Goal: Information Seeking & Learning: Find specific fact

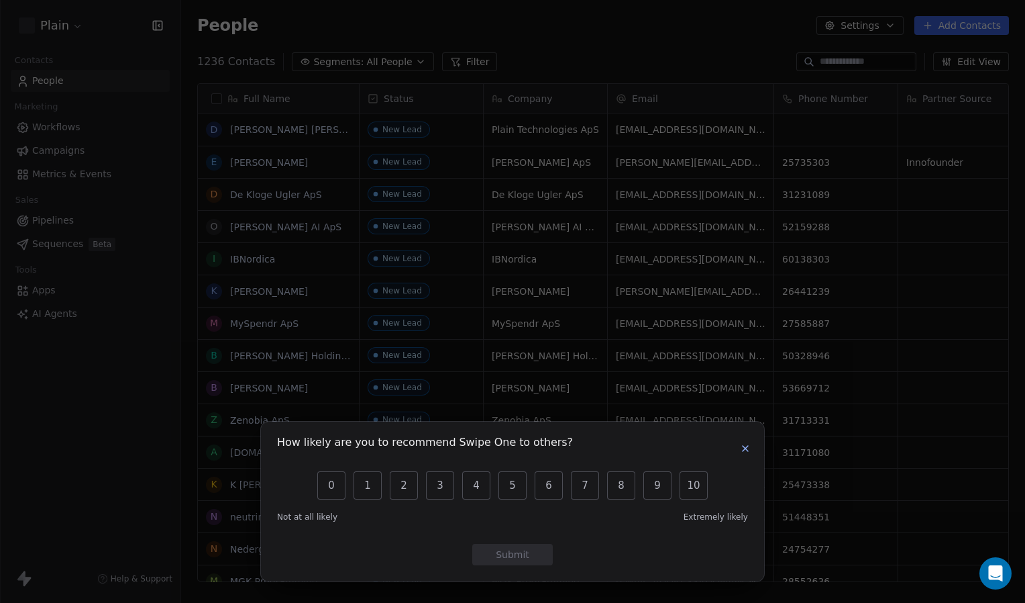
scroll to position [520, 833]
click at [749, 444] on icon "button" at bounding box center [745, 448] width 11 height 11
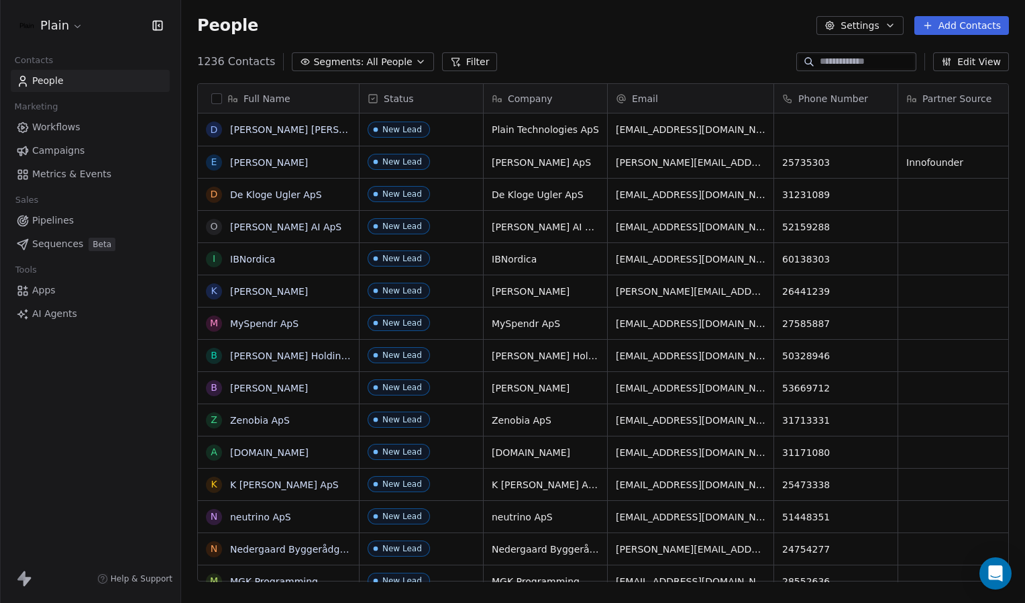
click at [77, 174] on span "Metrics & Events" at bounding box center [71, 174] width 79 height 14
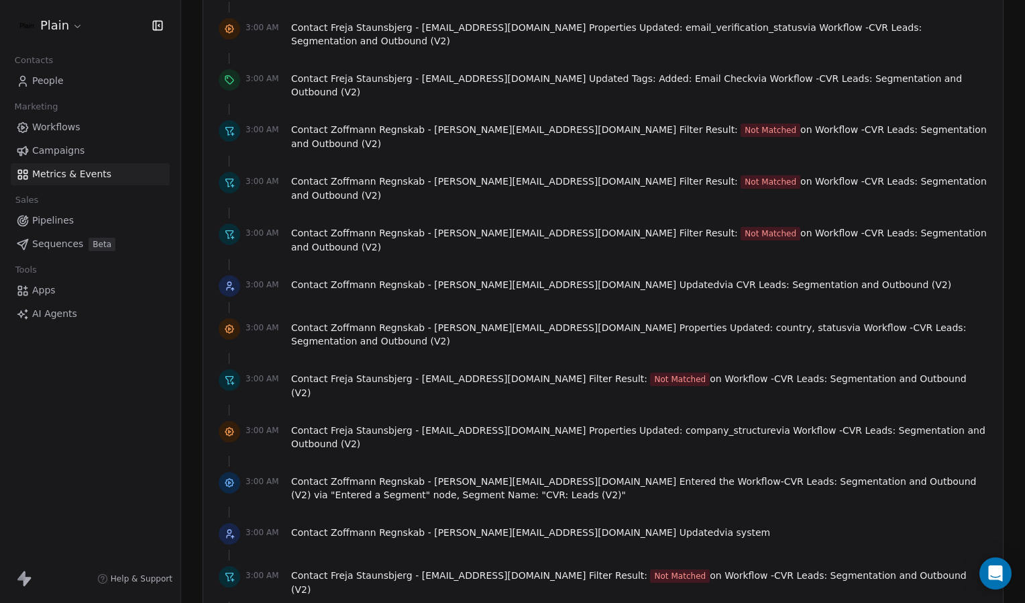
scroll to position [2753, 0]
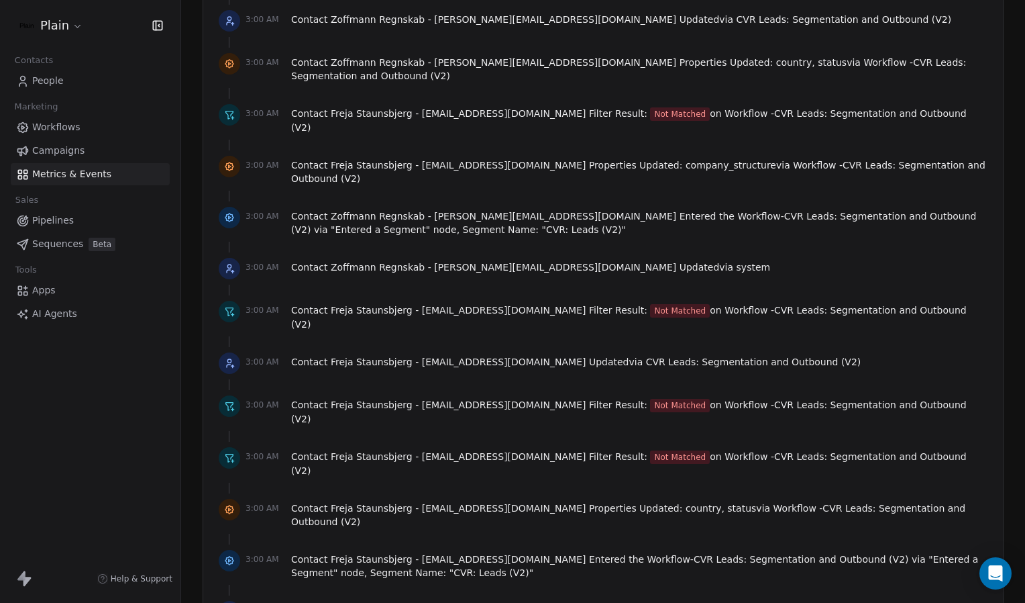
click at [70, 21] on html "Plain Contacts People Marketing Workflows Campaigns Metrics & Events Sales Pipe…" at bounding box center [512, 301] width 1025 height 603
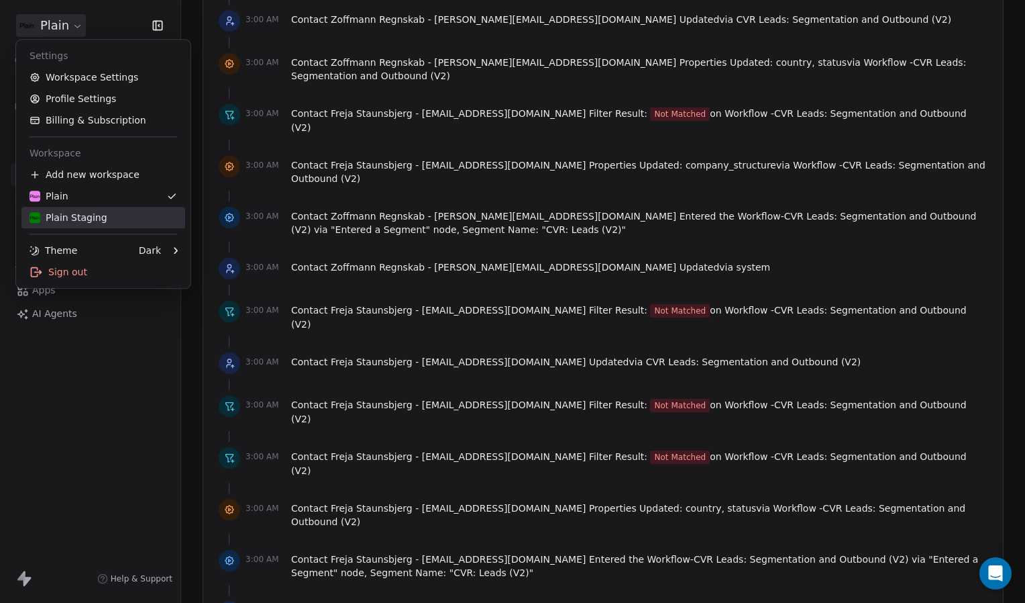
click at [109, 216] on div "Plain Staging" at bounding box center [104, 217] width 148 height 13
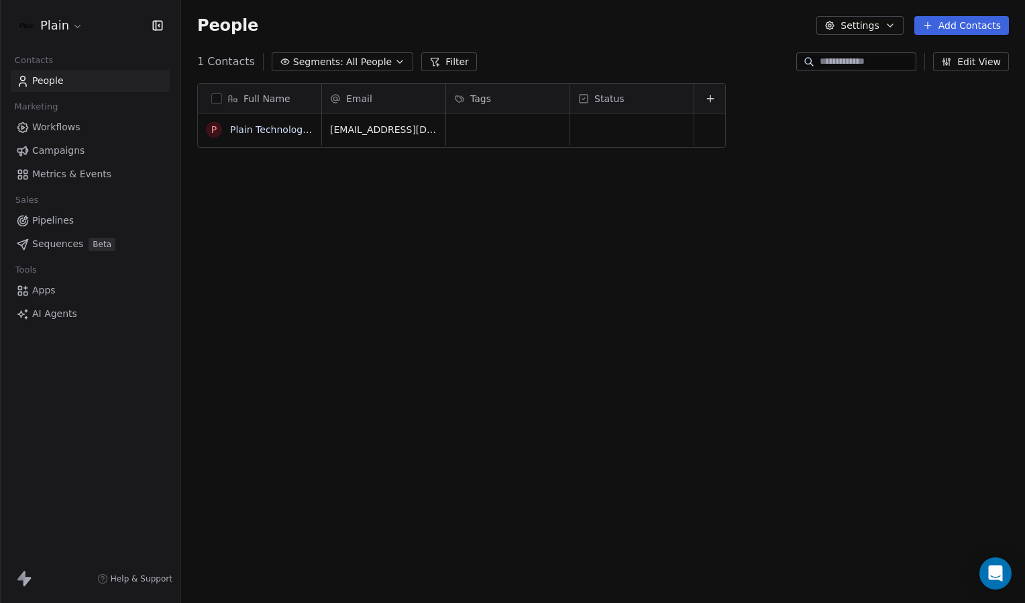
scroll to position [520, 833]
click at [68, 21] on html "Plain Contacts People Marketing Workflows Campaigns Metrics & Events Sales Pipe…" at bounding box center [512, 301] width 1025 height 603
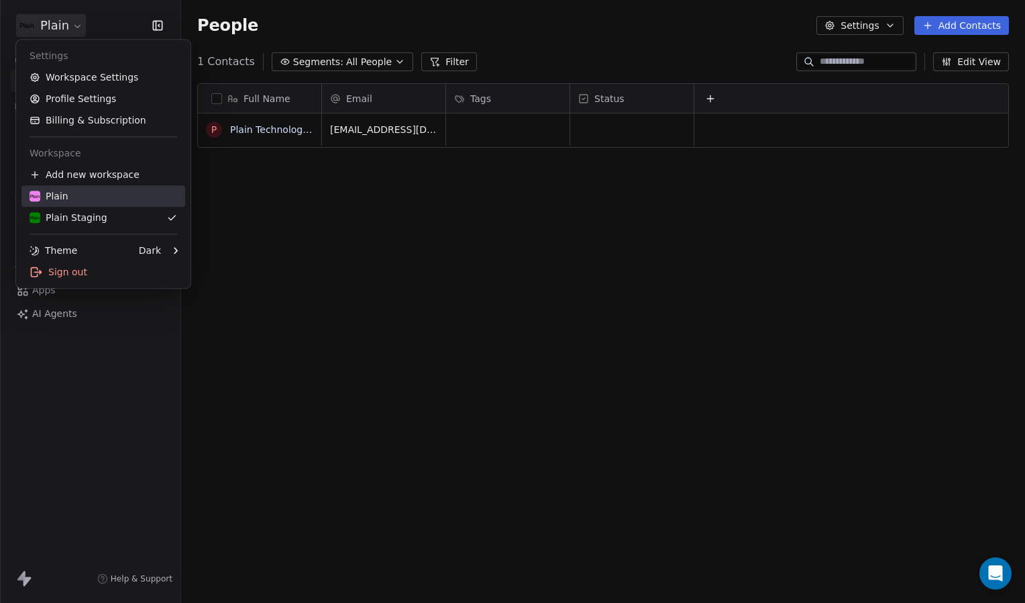
click at [103, 191] on div "Plain" at bounding box center [104, 195] width 148 height 13
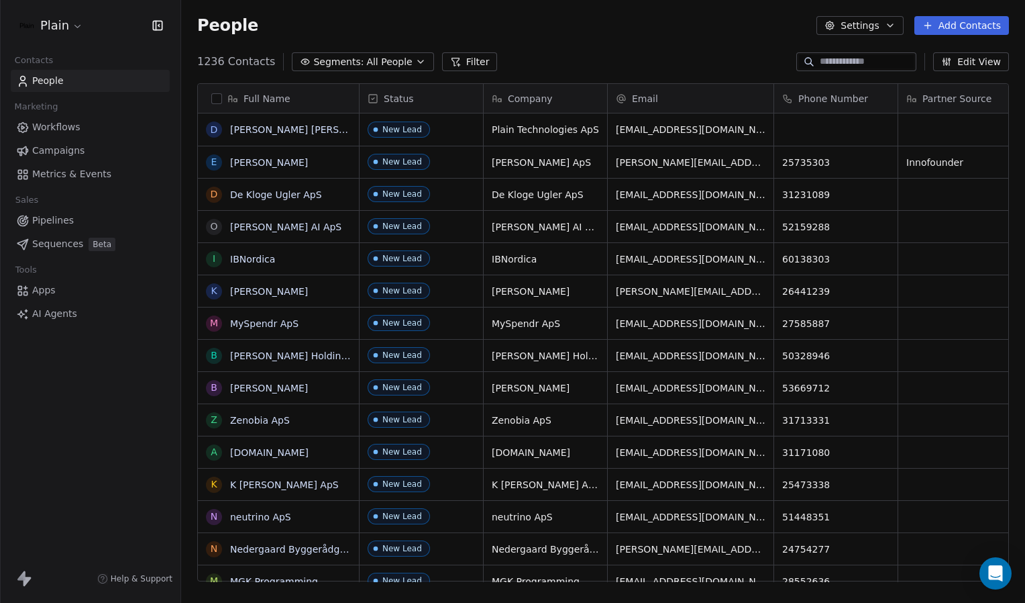
scroll to position [520, 833]
click at [873, 63] on input at bounding box center [867, 61] width 94 height 13
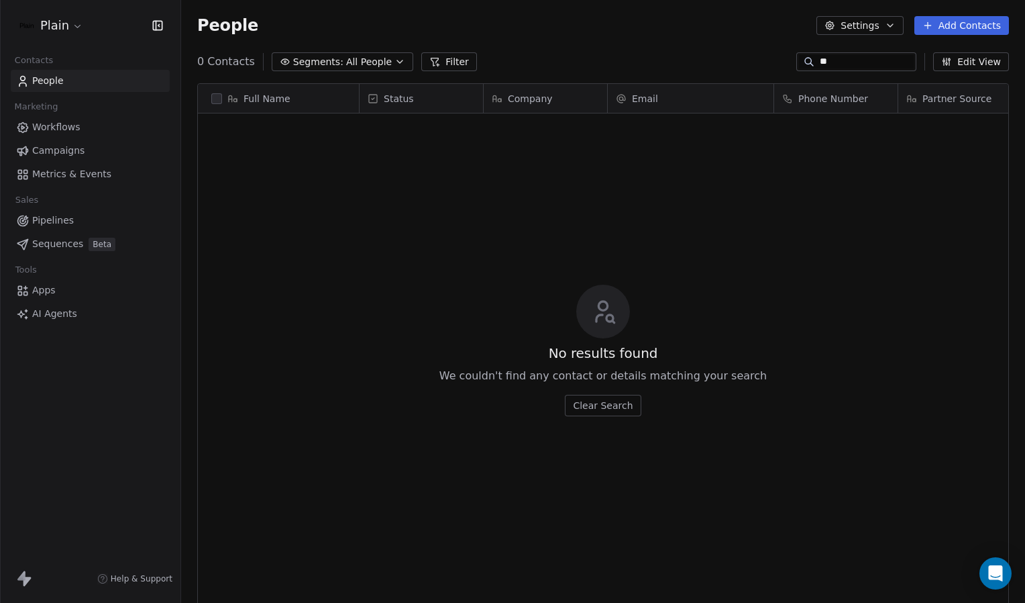
type input "*"
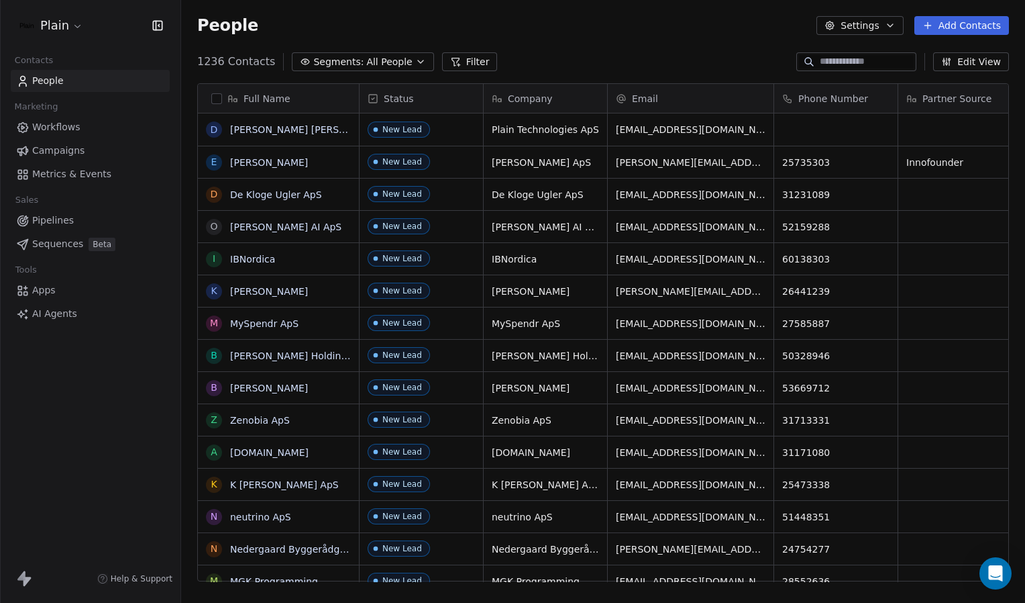
click at [579, 97] on div "Company" at bounding box center [544, 98] width 105 height 13
click at [564, 74] on html "Plain Contacts People Marketing Workflows Campaigns Metrics & Events Sales Pipe…" at bounding box center [512, 301] width 1025 height 603
click at [855, 66] on input at bounding box center [867, 61] width 94 height 13
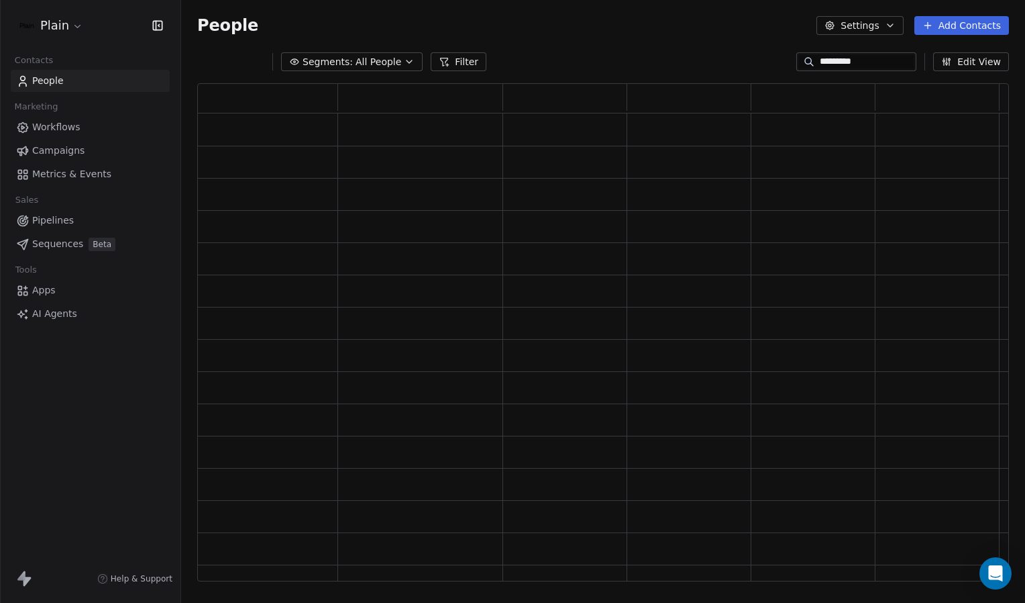
scroll to position [488, 801]
type input "*"
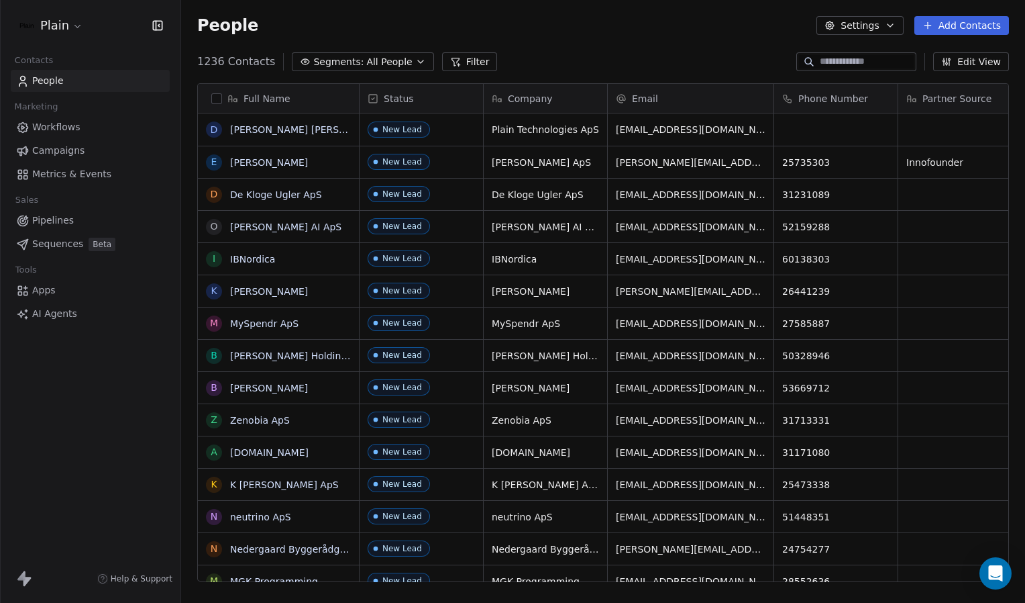
scroll to position [520, 833]
click at [267, 126] on link "Daniel Borup Jakobsen" at bounding box center [309, 129] width 159 height 11
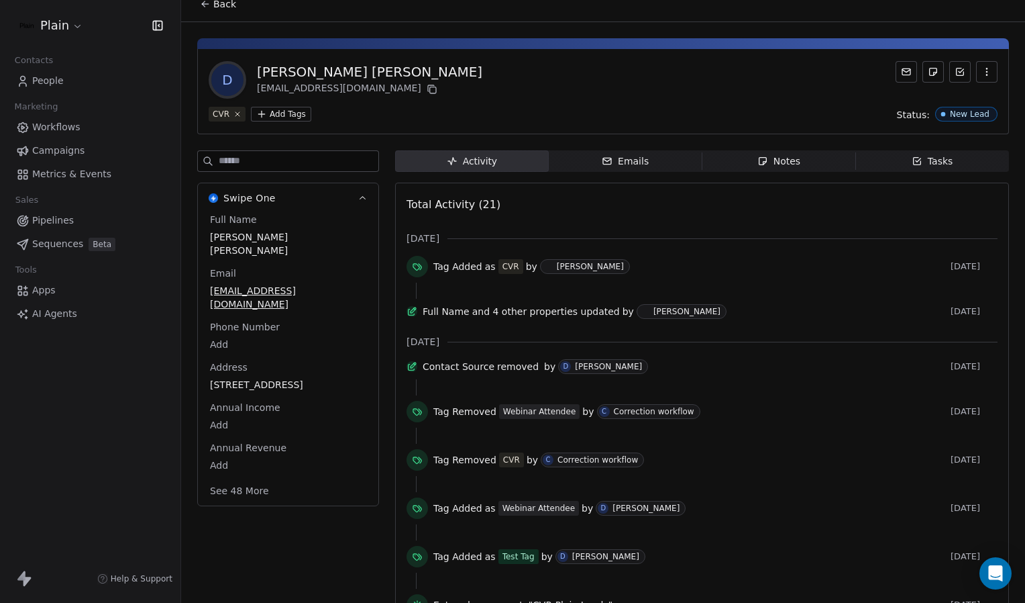
scroll to position [13, 0]
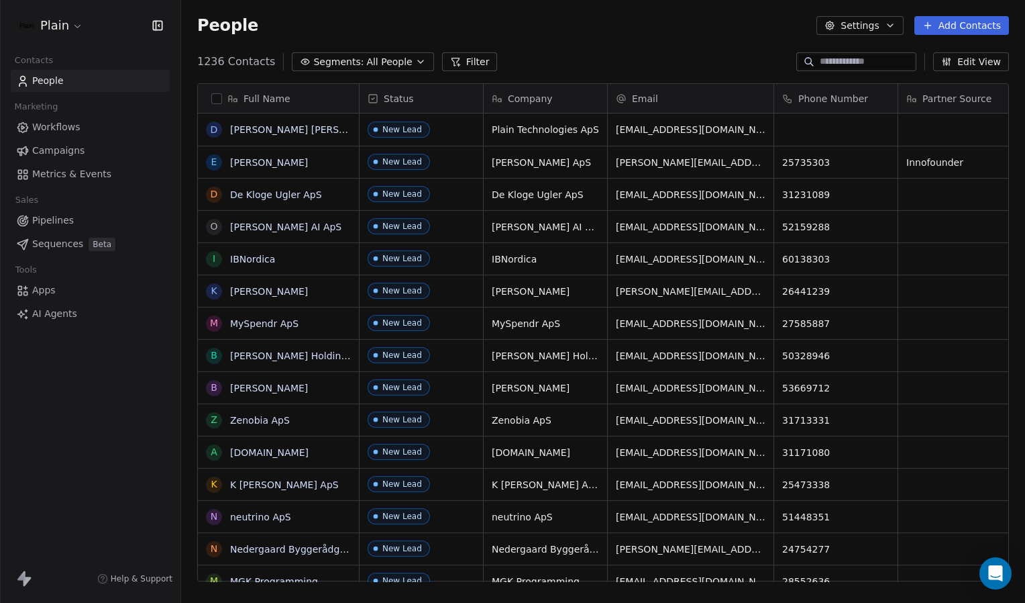
scroll to position [520, 833]
click at [835, 66] on input at bounding box center [867, 61] width 94 height 13
paste input "********"
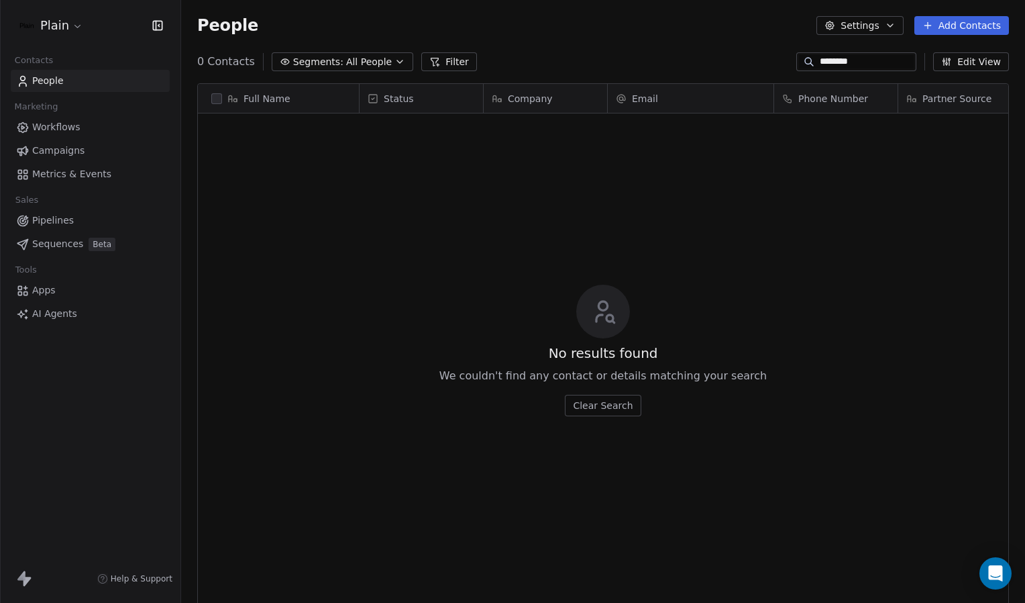
type input "********"
click at [78, 82] on link "People" at bounding box center [90, 81] width 159 height 22
click at [878, 59] on input "********" at bounding box center [867, 61] width 94 height 13
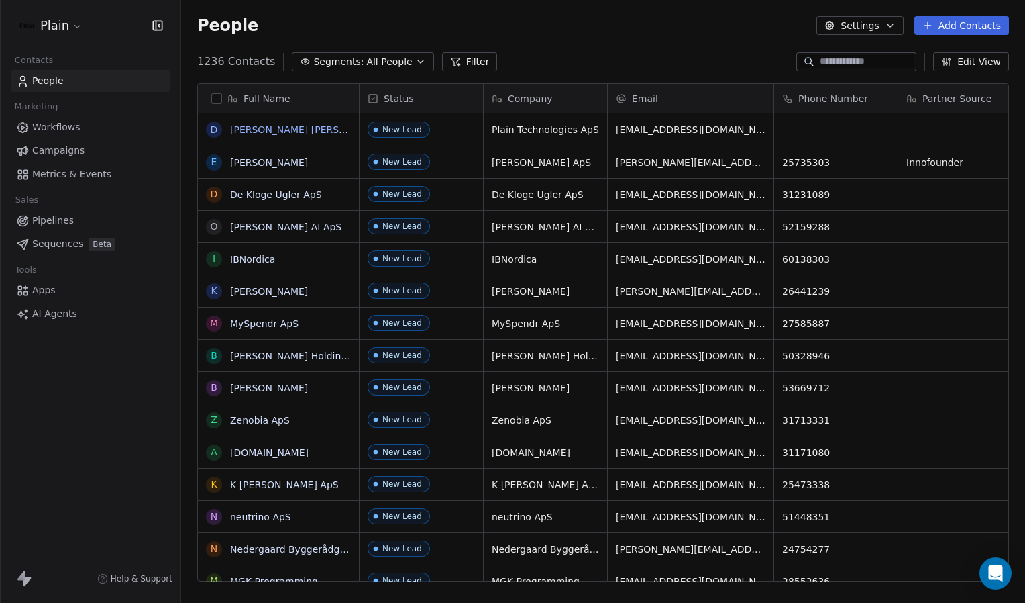
click at [280, 124] on link "Daniel Borup Jakobsen" at bounding box center [309, 129] width 159 height 11
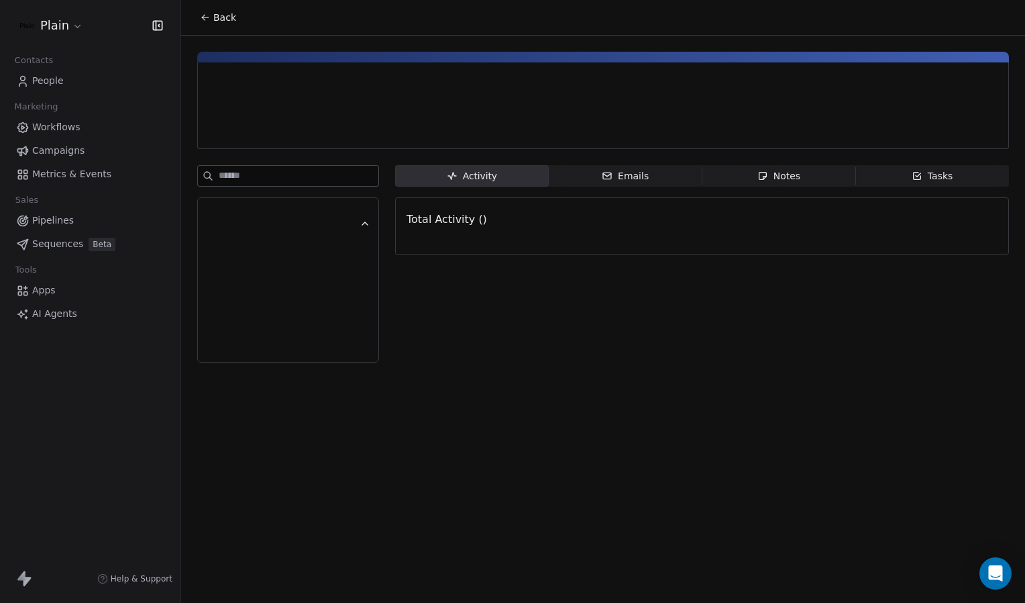
click at [76, 32] on html "Plain Contacts People Marketing Workflows Campaigns Metrics & Events Sales Pipe…" at bounding box center [512, 301] width 1025 height 603
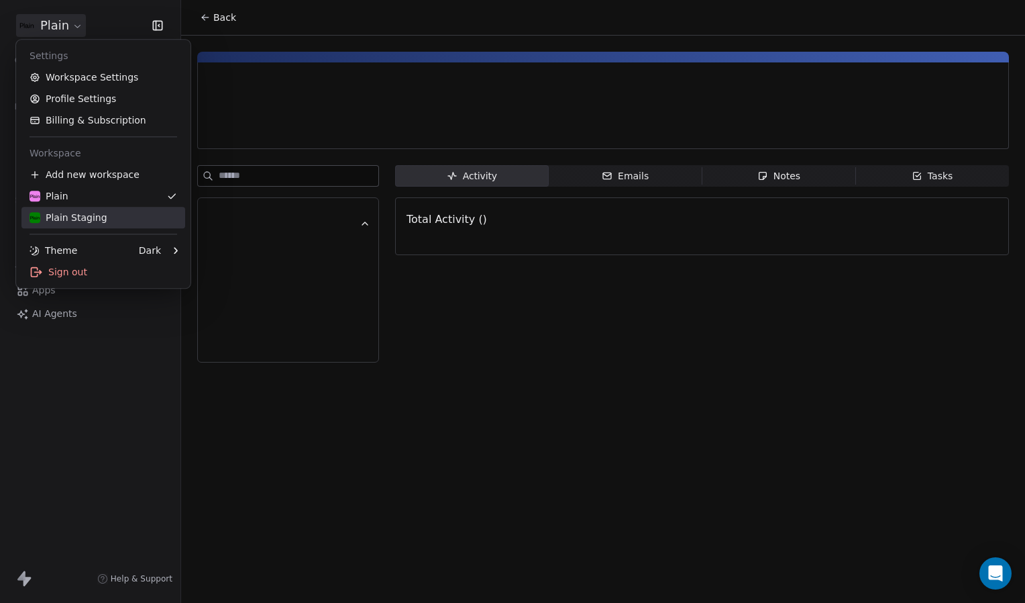
click at [110, 209] on link "Plain Staging" at bounding box center [103, 217] width 164 height 21
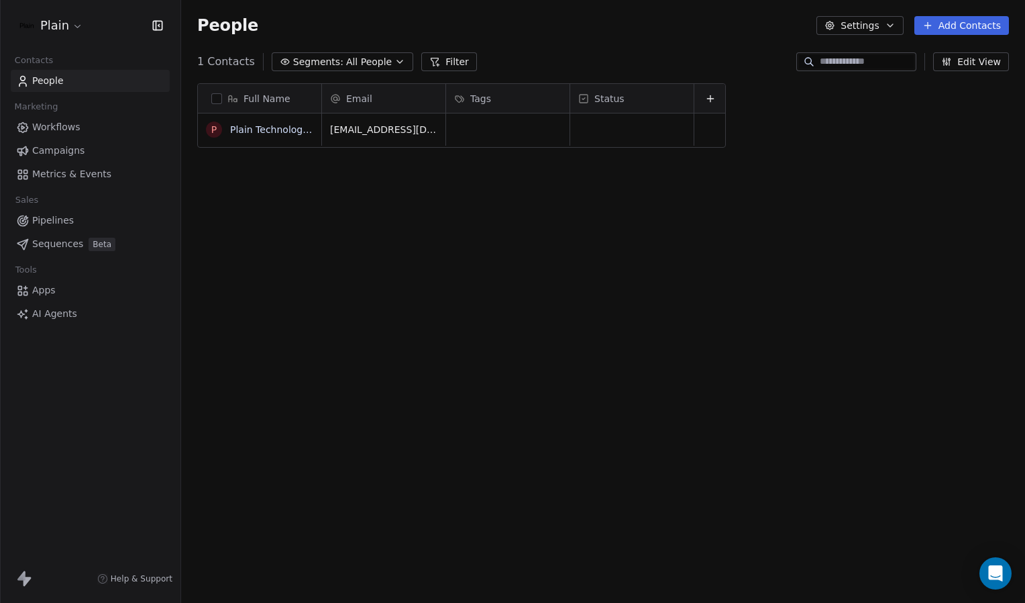
scroll to position [520, 833]
click at [46, 296] on span "Apps" at bounding box center [43, 290] width 23 height 14
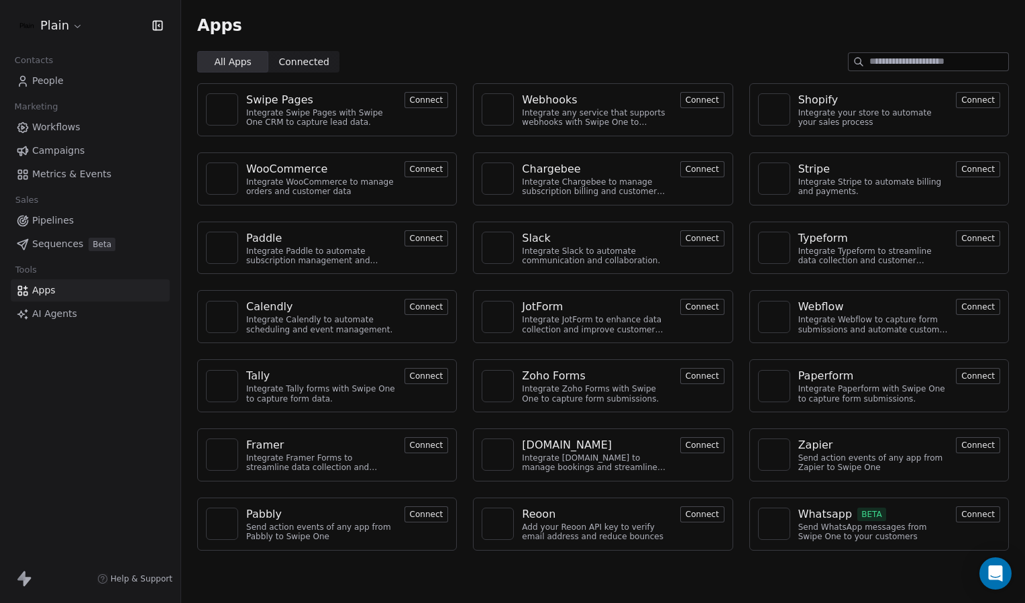
click at [68, 35] on html "Plain Contacts People Marketing Workflows Campaigns Metrics & Events Sales Pipe…" at bounding box center [512, 301] width 1025 height 603
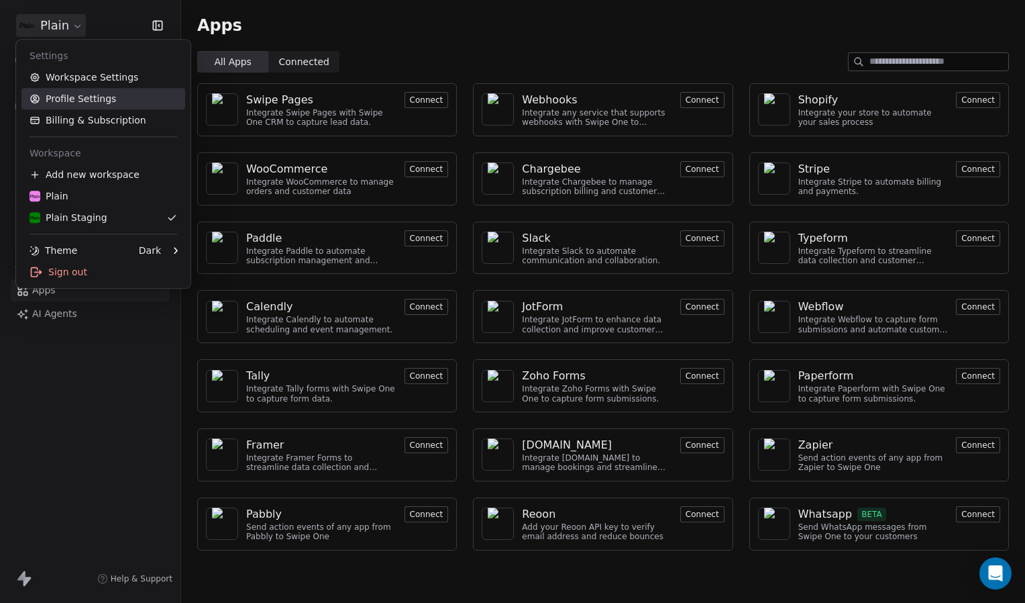
click at [85, 104] on link "Profile Settings" at bounding box center [103, 98] width 164 height 21
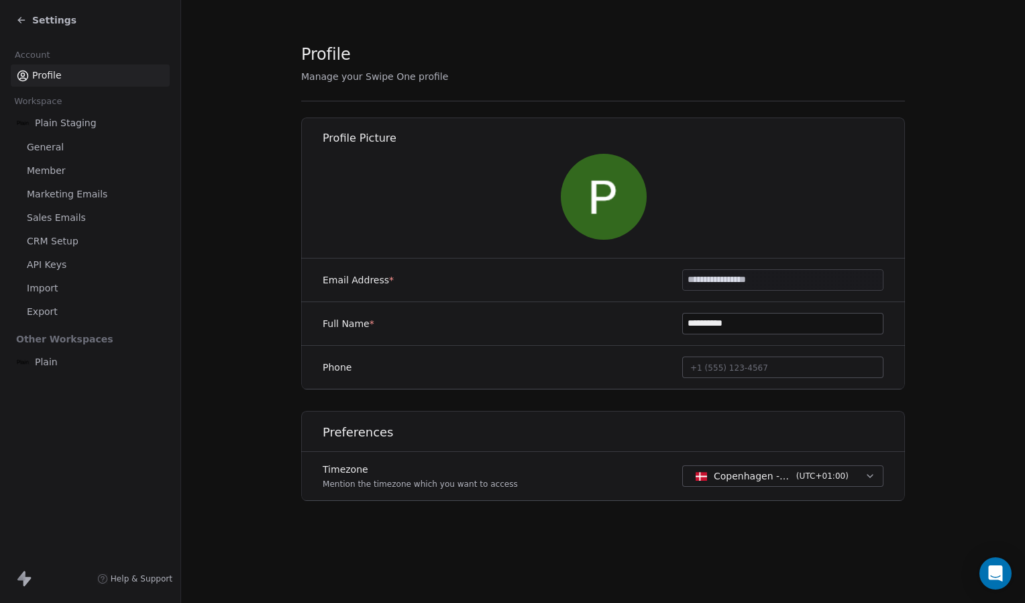
click at [46, 261] on span "API Keys" at bounding box center [47, 265] width 40 height 14
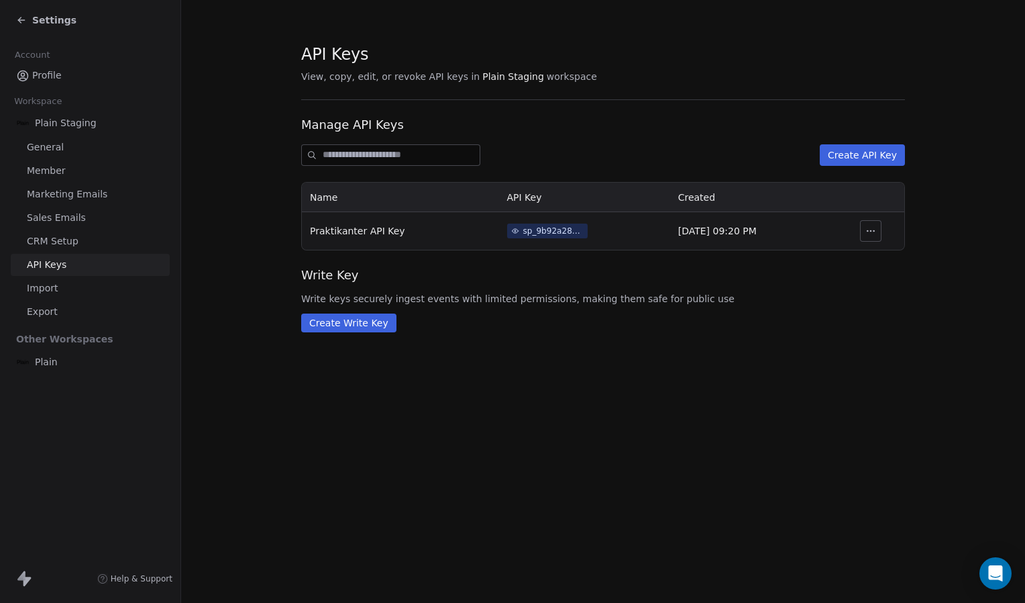
click at [529, 231] on div "sp_9b92a2864365467e877cb9d7e564abae" at bounding box center [553, 231] width 60 height 12
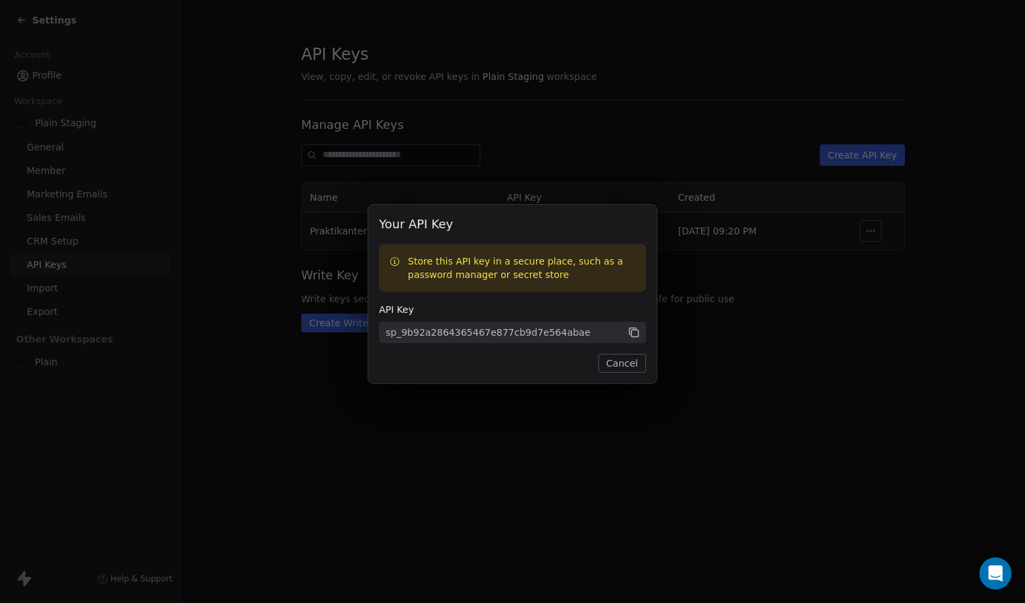
click at [631, 331] on icon at bounding box center [634, 332] width 12 height 12
click at [633, 364] on button "Cancel" at bounding box center [622, 363] width 48 height 19
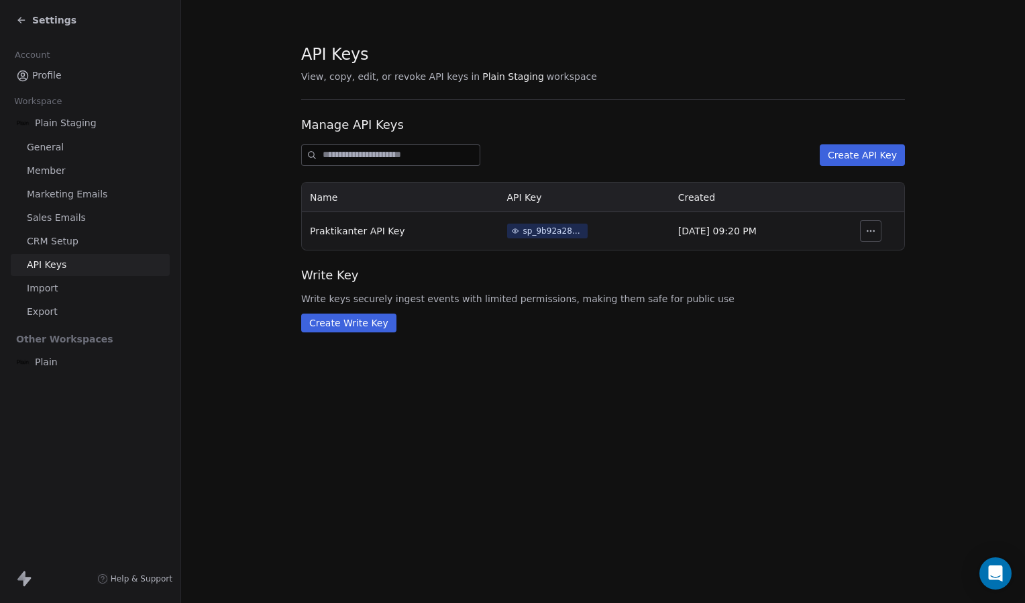
click at [54, 25] on span "Settings" at bounding box center [54, 19] width 44 height 13
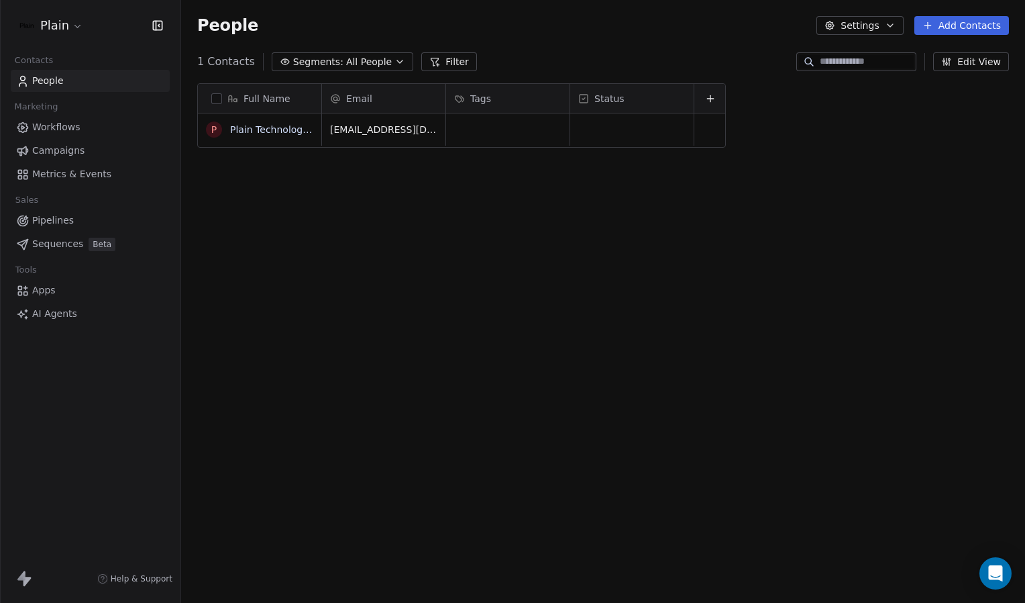
scroll to position [520, 833]
click at [63, 25] on html "Plain Contacts People Marketing Workflows Campaigns Metrics & Events Sales Pipe…" at bounding box center [512, 301] width 1025 height 603
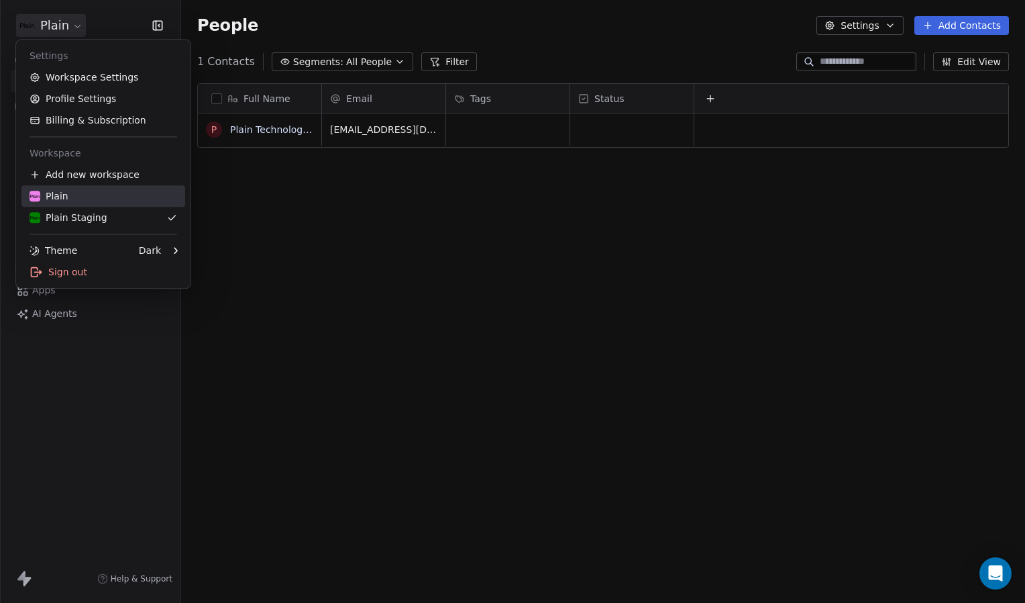
click at [87, 197] on div "Plain" at bounding box center [104, 195] width 148 height 13
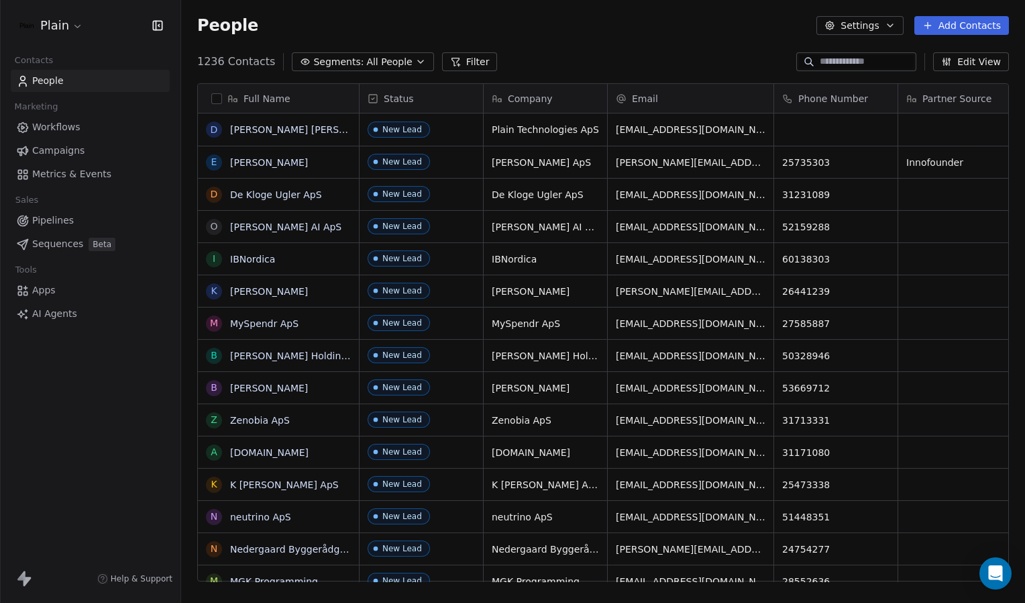
scroll to position [520, 833]
click at [821, 62] on input at bounding box center [867, 61] width 94 height 13
paste input "****"
type input "****"
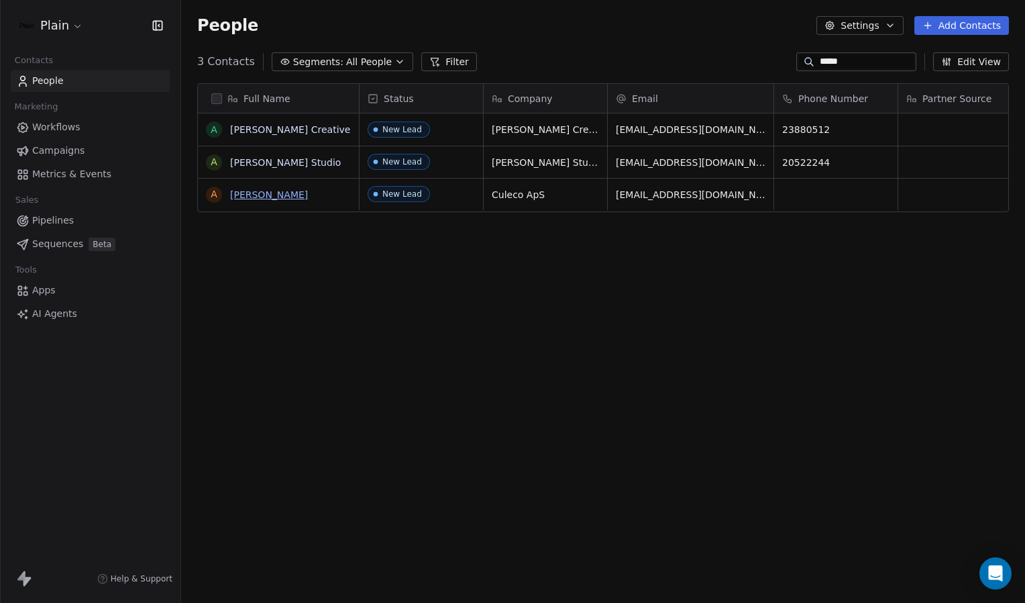
click at [299, 192] on link "Anna Christiane Hollyoak" at bounding box center [269, 194] width 78 height 11
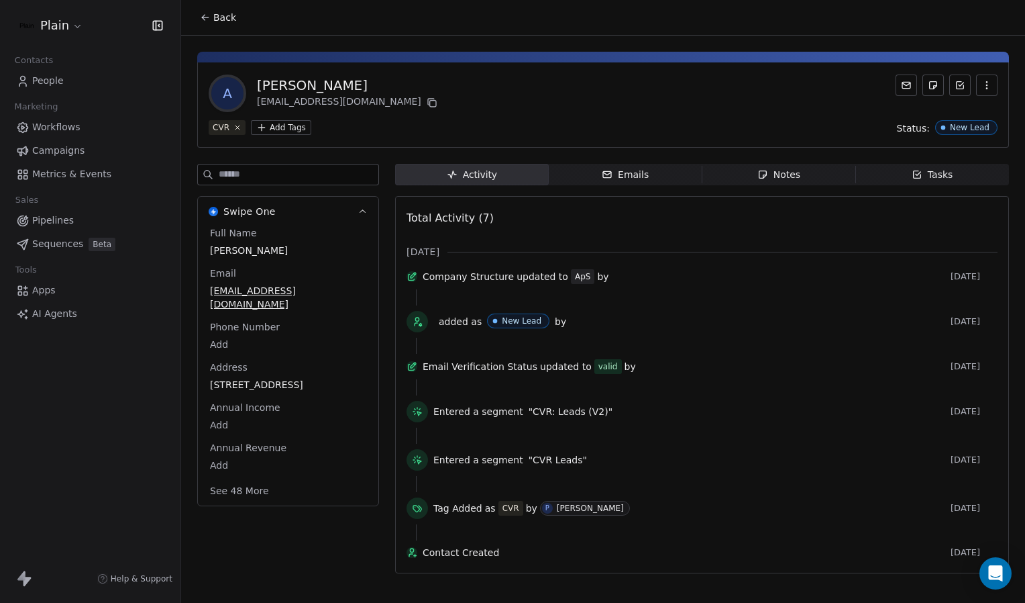
click at [651, 166] on span "Emails Emails" at bounding box center [626, 174] width 154 height 21
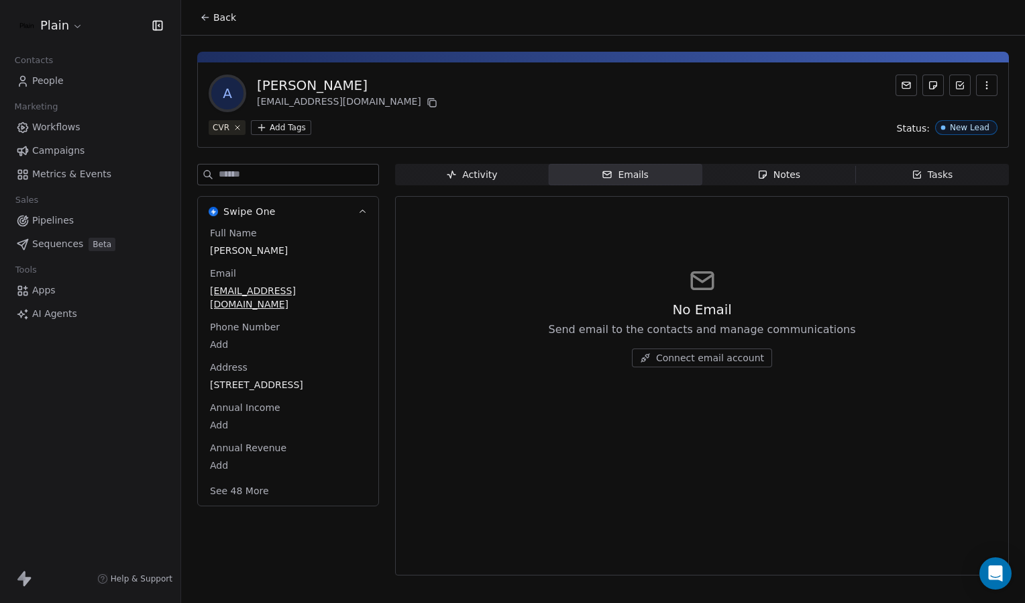
click at [750, 178] on span "Notes Notes" at bounding box center [779, 174] width 154 height 21
click at [896, 174] on span "Tasks Tasks" at bounding box center [932, 174] width 154 height 21
click at [986, 87] on icon "button" at bounding box center [987, 85] width 11 height 11
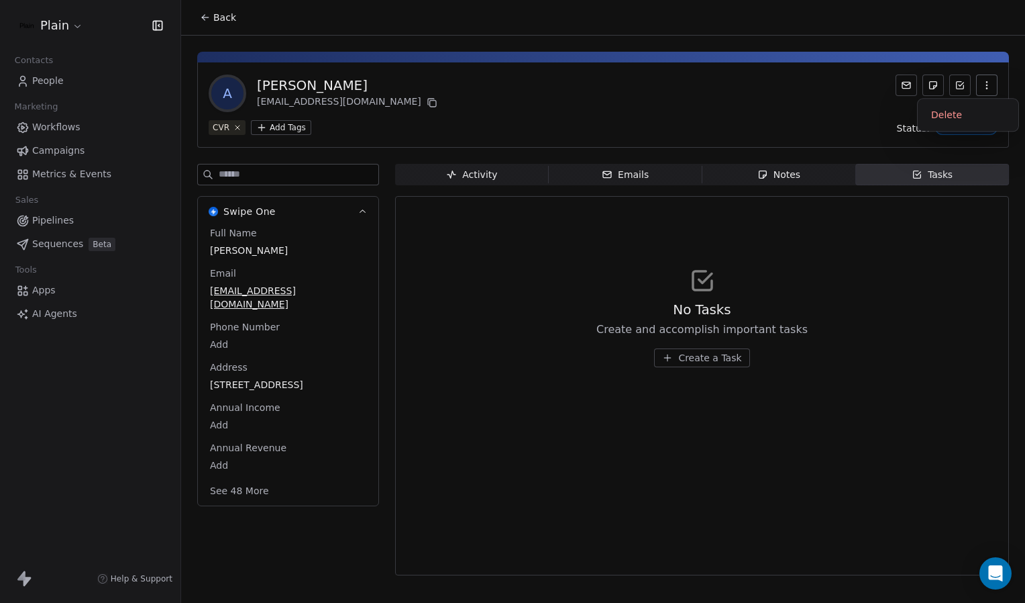
click at [863, 91] on div "A Anna Christiane Hollyoak 45049299@dk.plain.insure" at bounding box center [603, 93] width 789 height 38
click at [505, 176] on span "Activity Activity" at bounding box center [472, 174] width 154 height 21
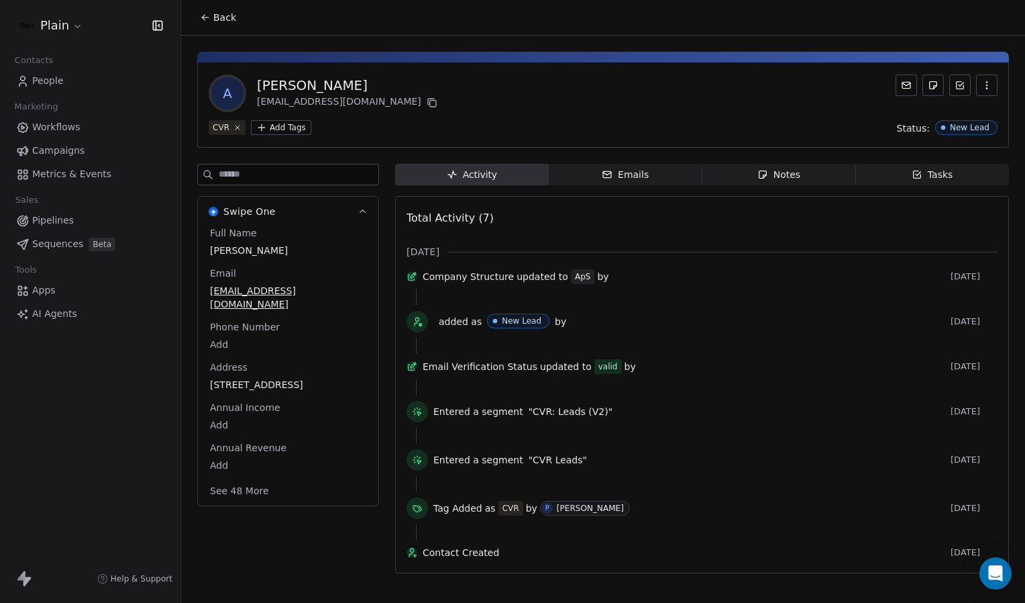
click at [41, 172] on span "Metrics & Events" at bounding box center [71, 174] width 79 height 14
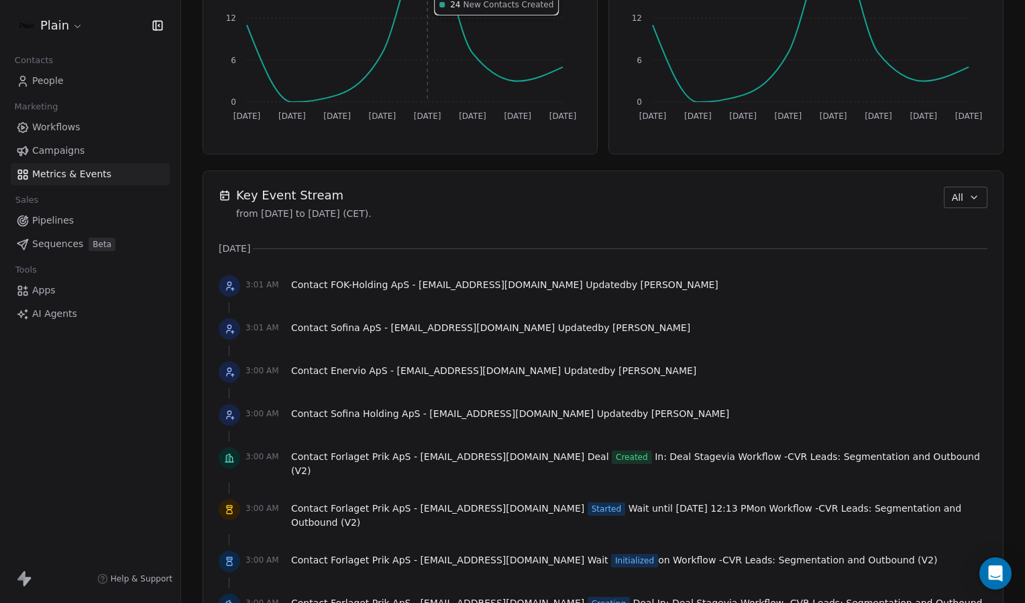
scroll to position [782, 0]
click at [952, 195] on span "All" at bounding box center [957, 197] width 11 height 14
click at [994, 295] on span "Apps/Webhook" at bounding box center [973, 291] width 70 height 14
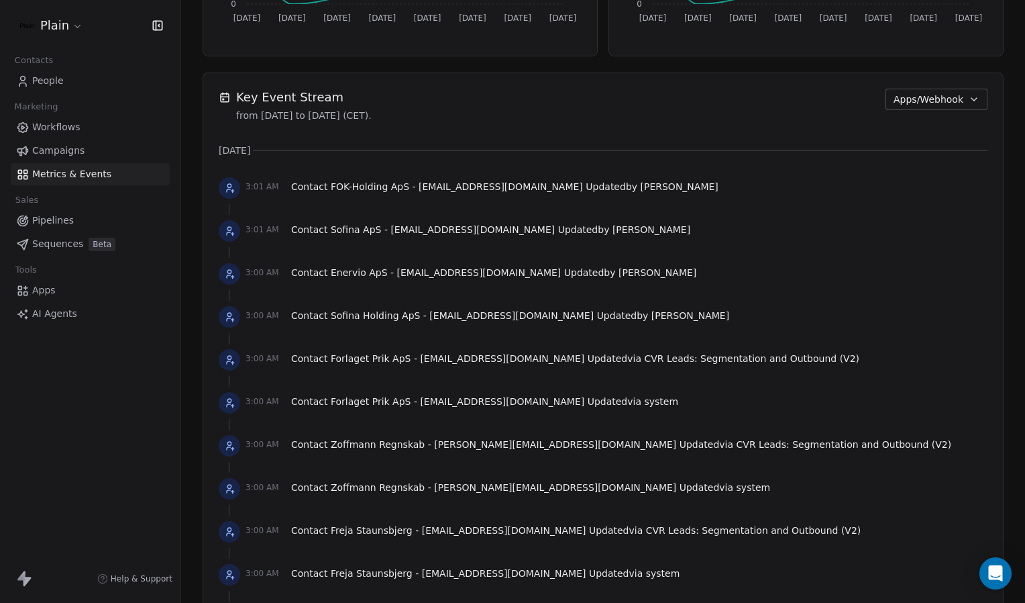
scroll to position [919, 0]
